Goal: Find specific page/section: Find specific page/section

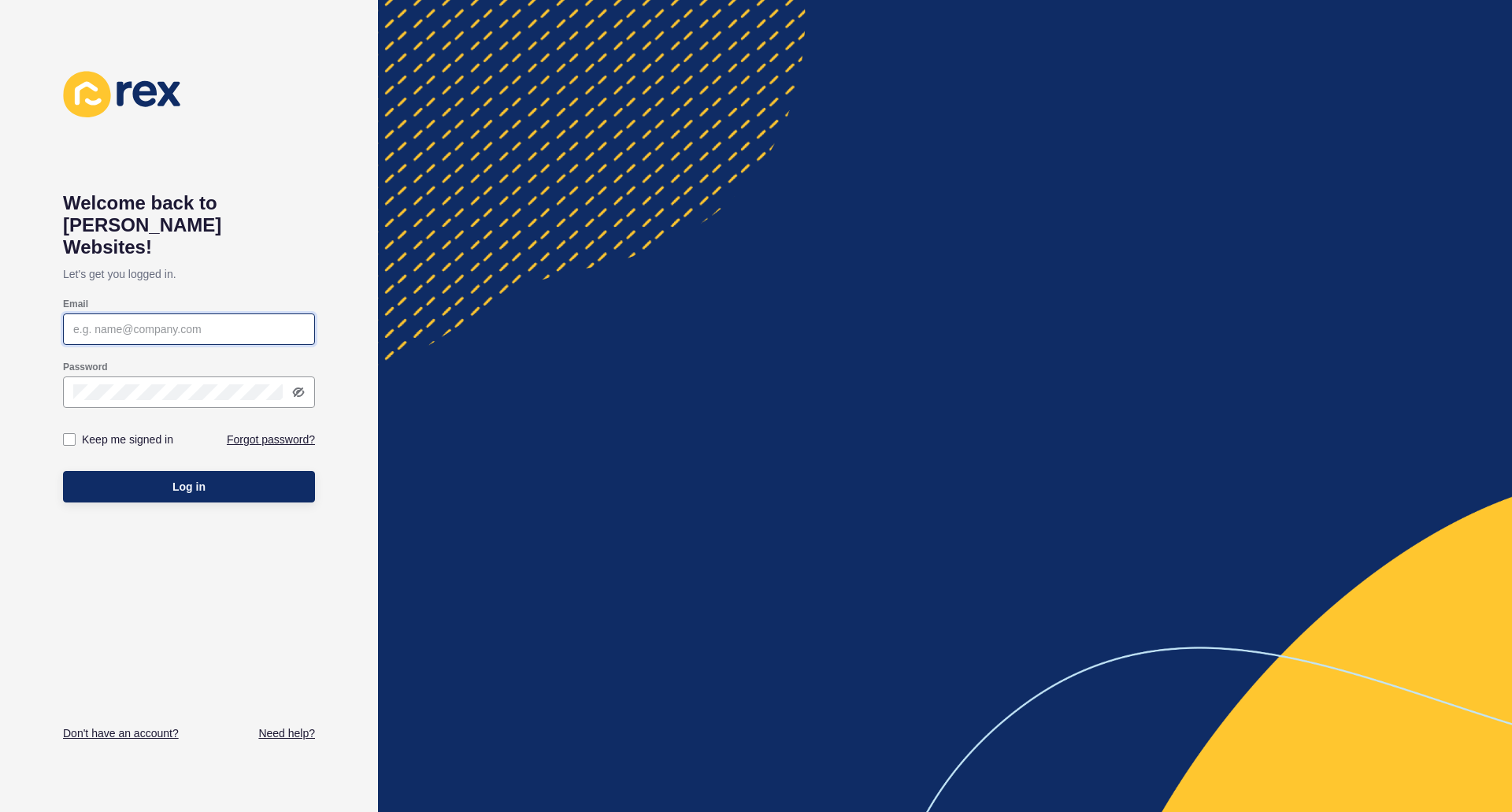
type input "[PERSON_NAME][EMAIL_ADDRESS][PERSON_NAME][DOMAIN_NAME]"
click at [241, 321] on input "[PERSON_NAME][EMAIL_ADDRESS][PERSON_NAME][DOMAIN_NAME]" at bounding box center [189, 329] width 232 height 16
click at [120, 471] on button "Log in" at bounding box center [189, 486] width 252 height 31
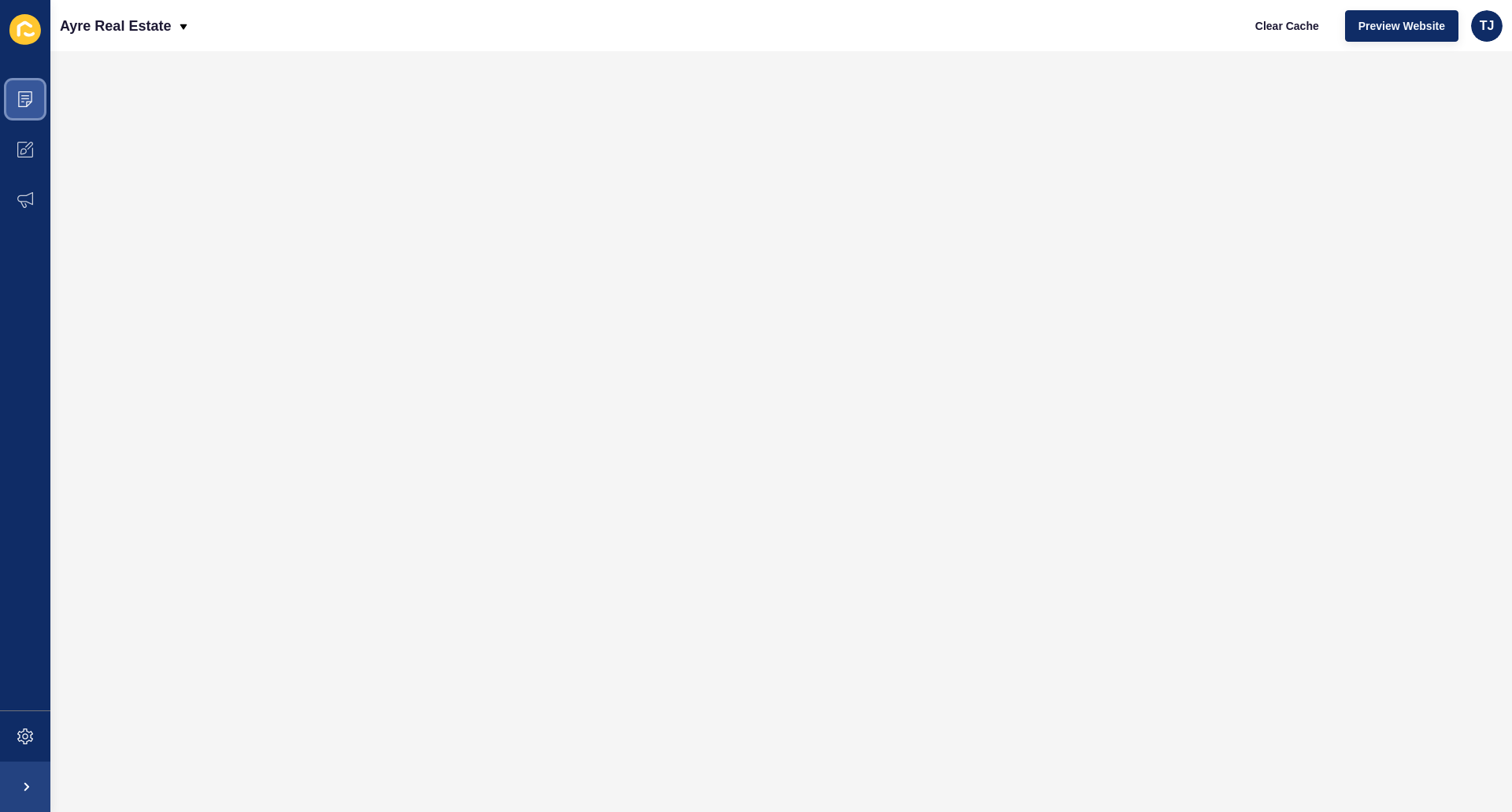
click at [33, 89] on span at bounding box center [25, 99] width 50 height 50
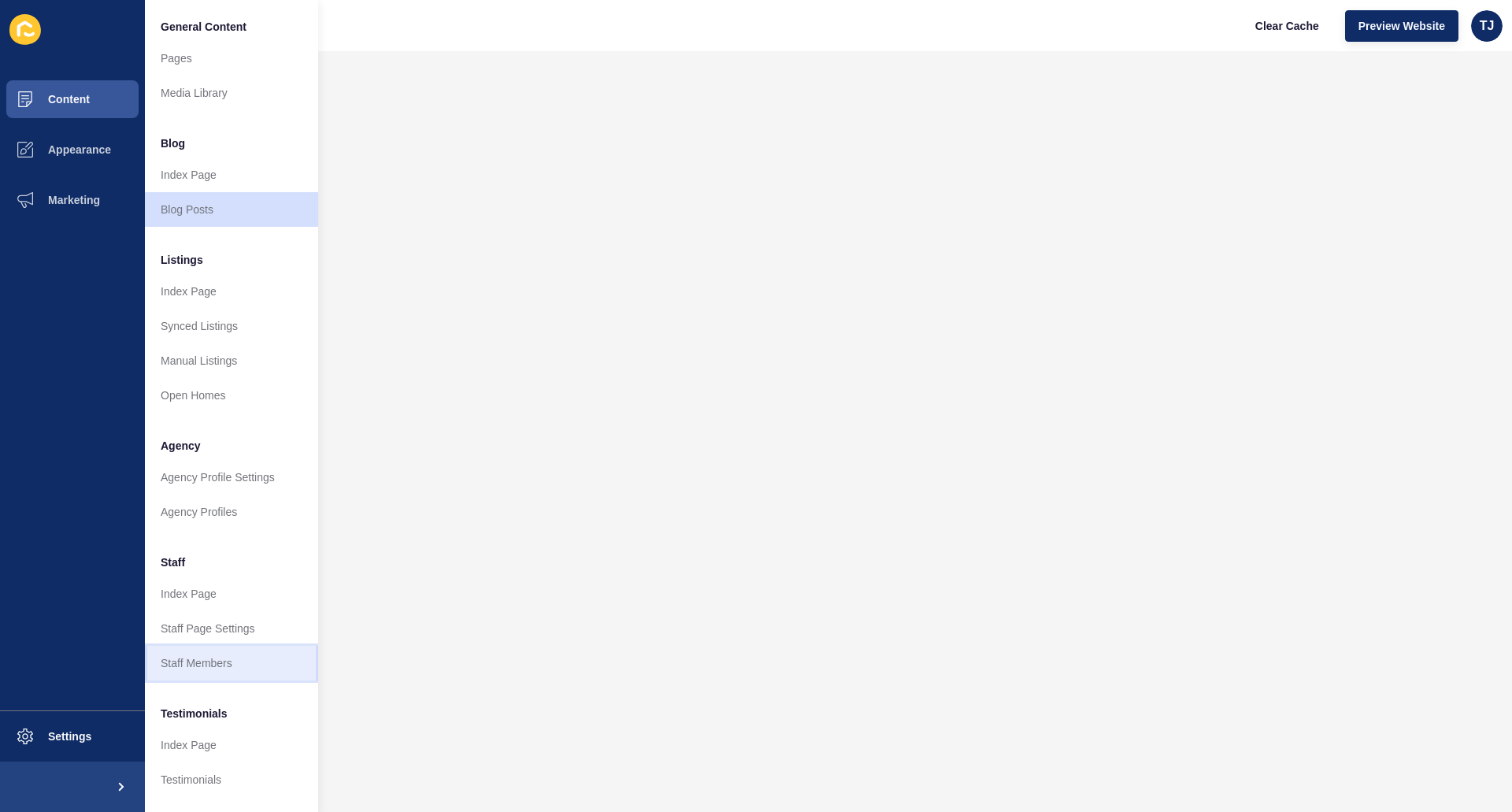
click at [221, 667] on link "Staff Members" at bounding box center [231, 663] width 173 height 34
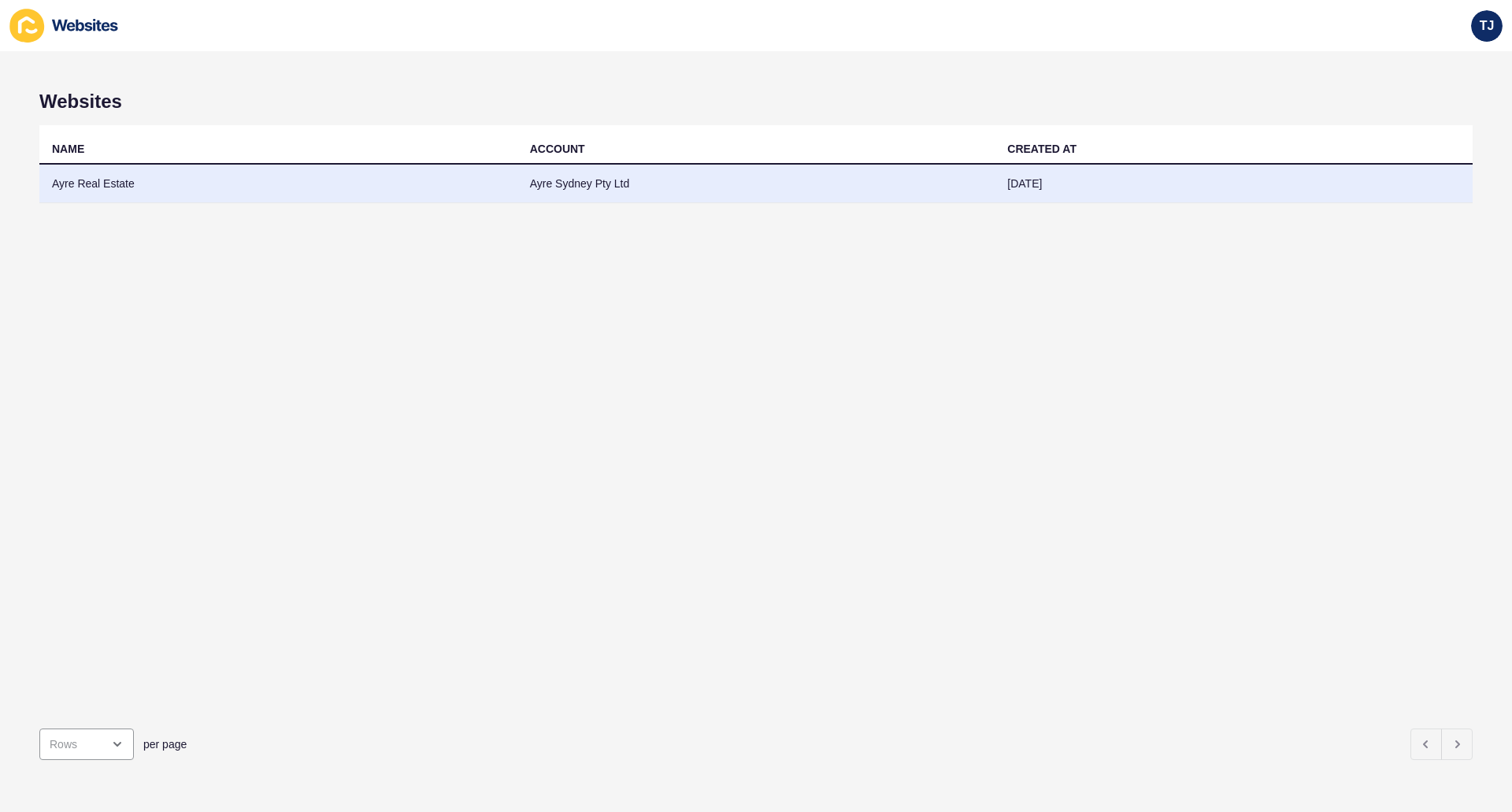
click at [102, 178] on td "Ayre Real Estate" at bounding box center [278, 184] width 478 height 38
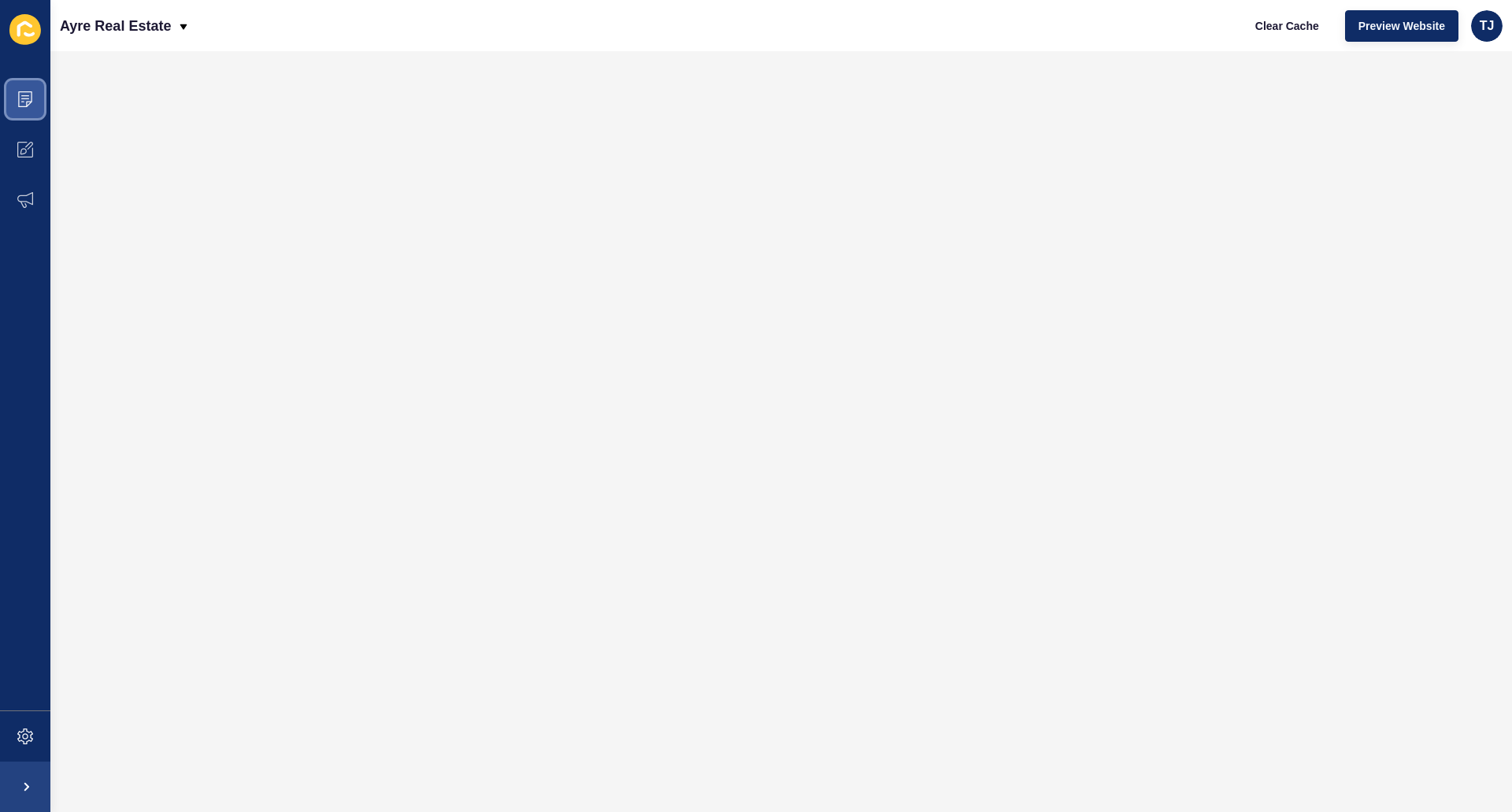
click at [20, 88] on span at bounding box center [25, 99] width 50 height 50
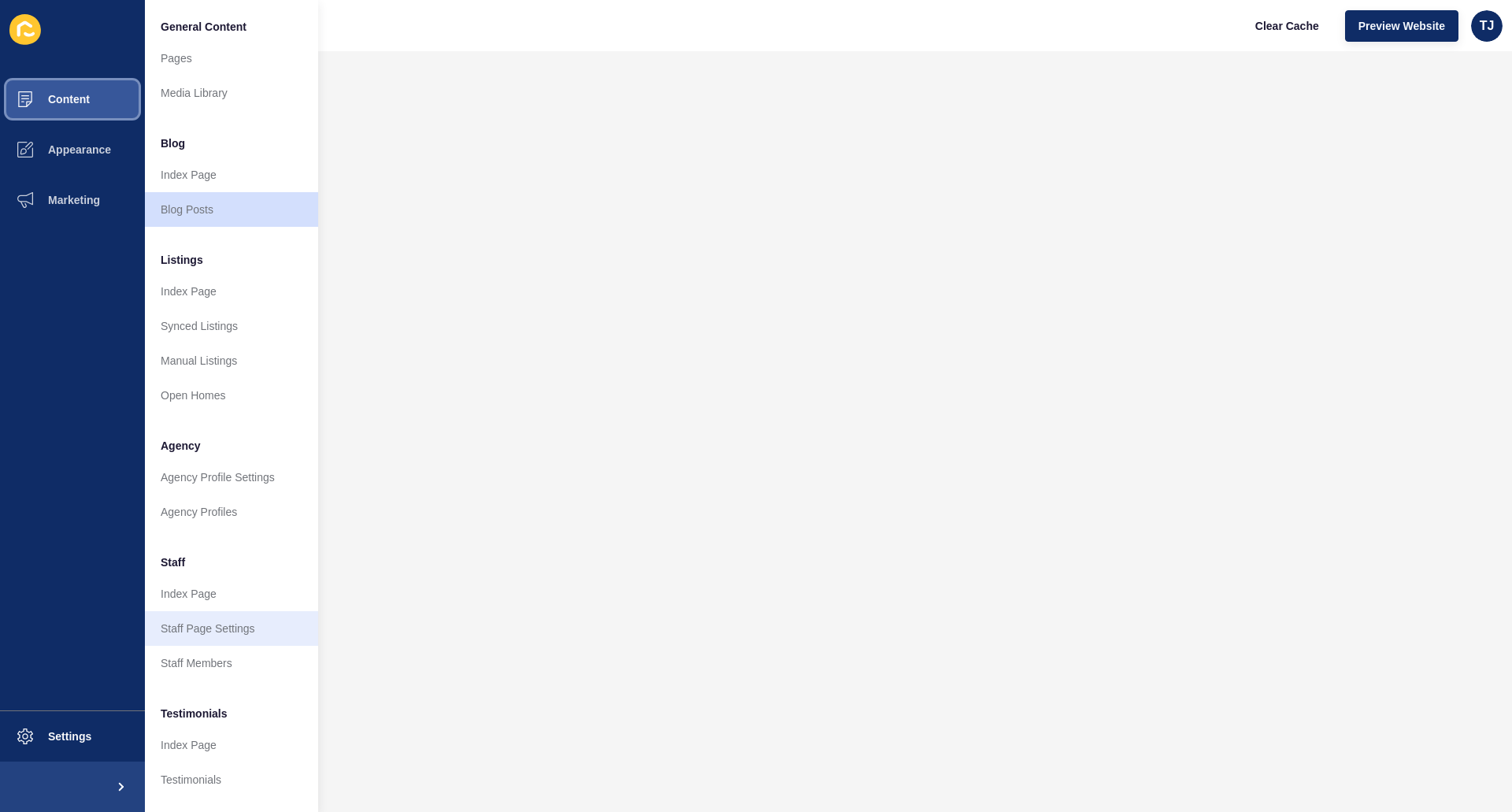
scroll to position [123, 0]
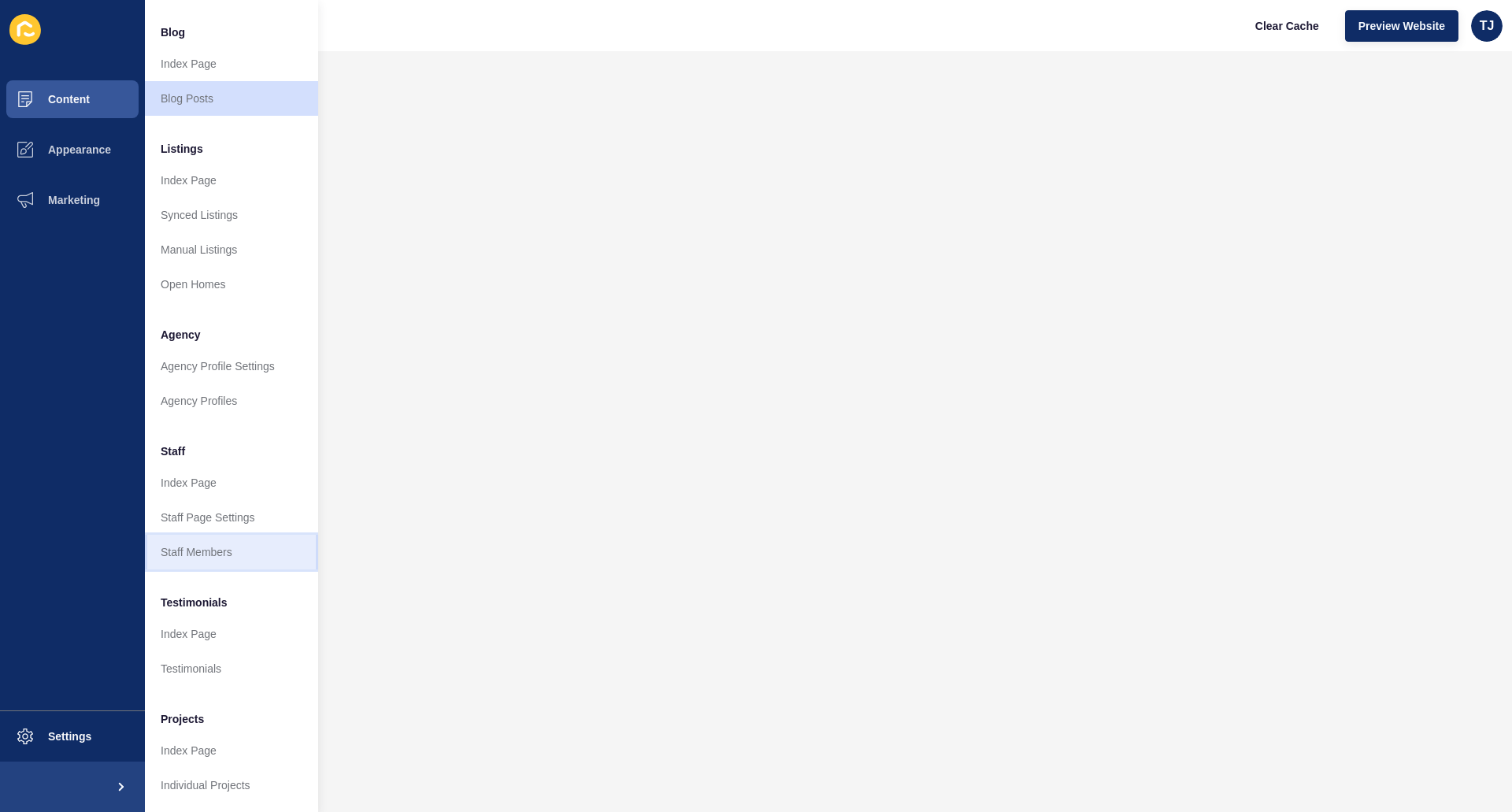
click at [221, 540] on link "Staff Members" at bounding box center [231, 551] width 173 height 34
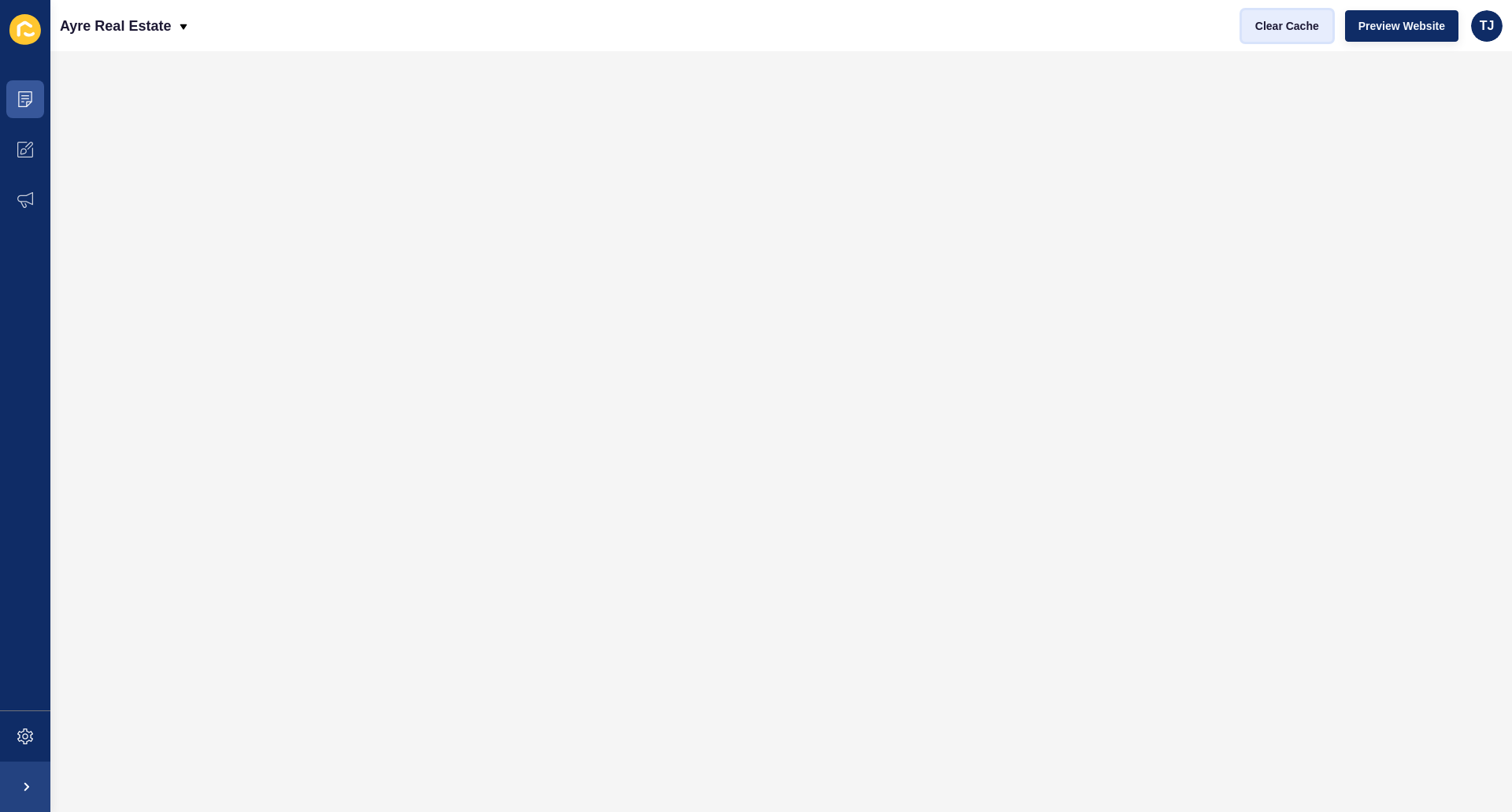
click at [1275, 22] on span "Clear Cache" at bounding box center [1287, 26] width 64 height 16
